Goal: Find contact information: Find contact information

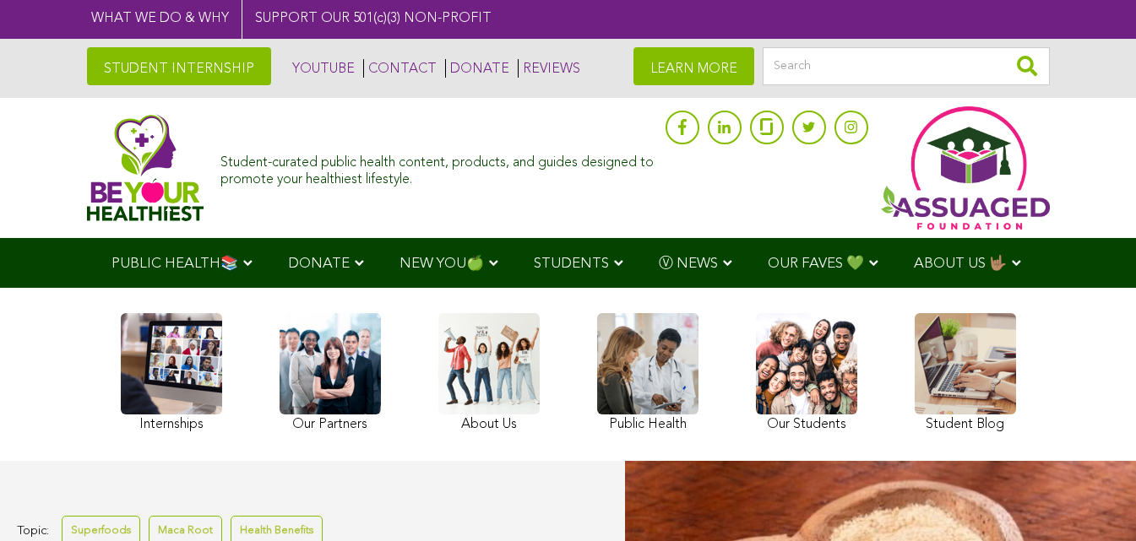
click at [363, 69] on link "CONTACT" at bounding box center [399, 68] width 73 height 19
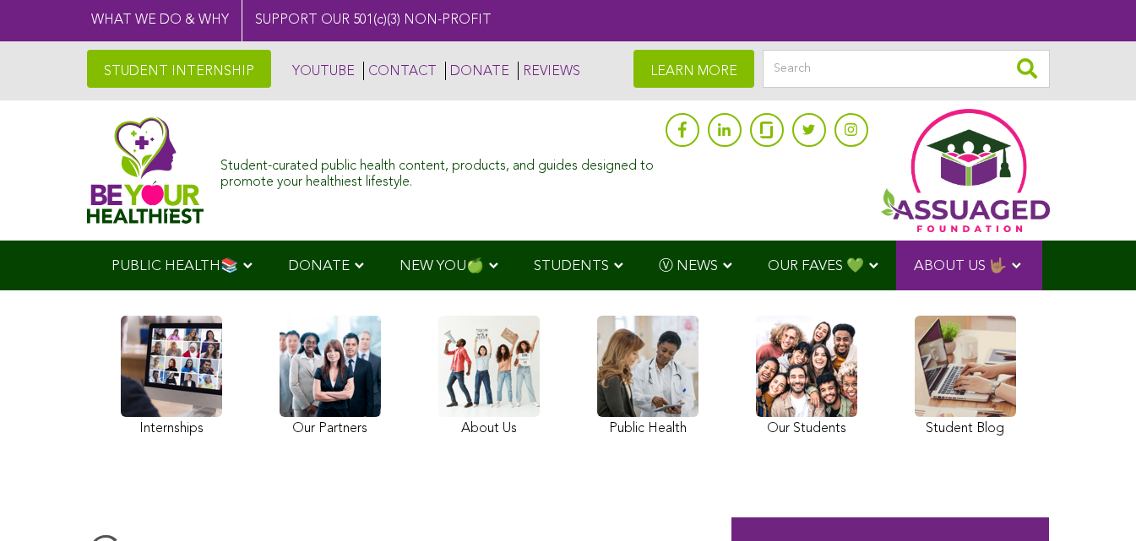
click at [363, 68] on link "CONTACT" at bounding box center [399, 71] width 73 height 19
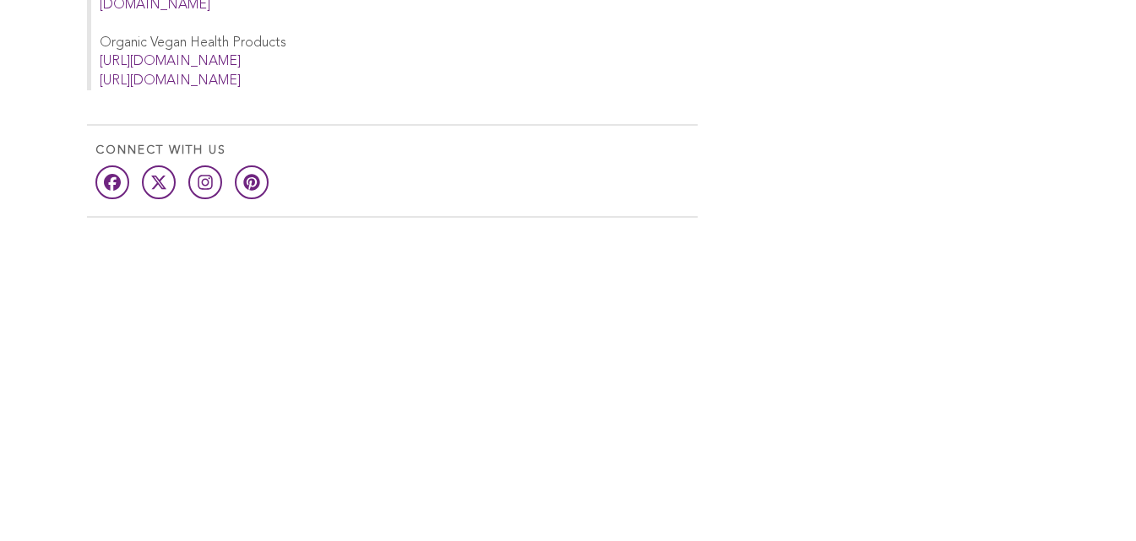
scroll to position [1098, 0]
